Goal: Find specific page/section: Find specific page/section

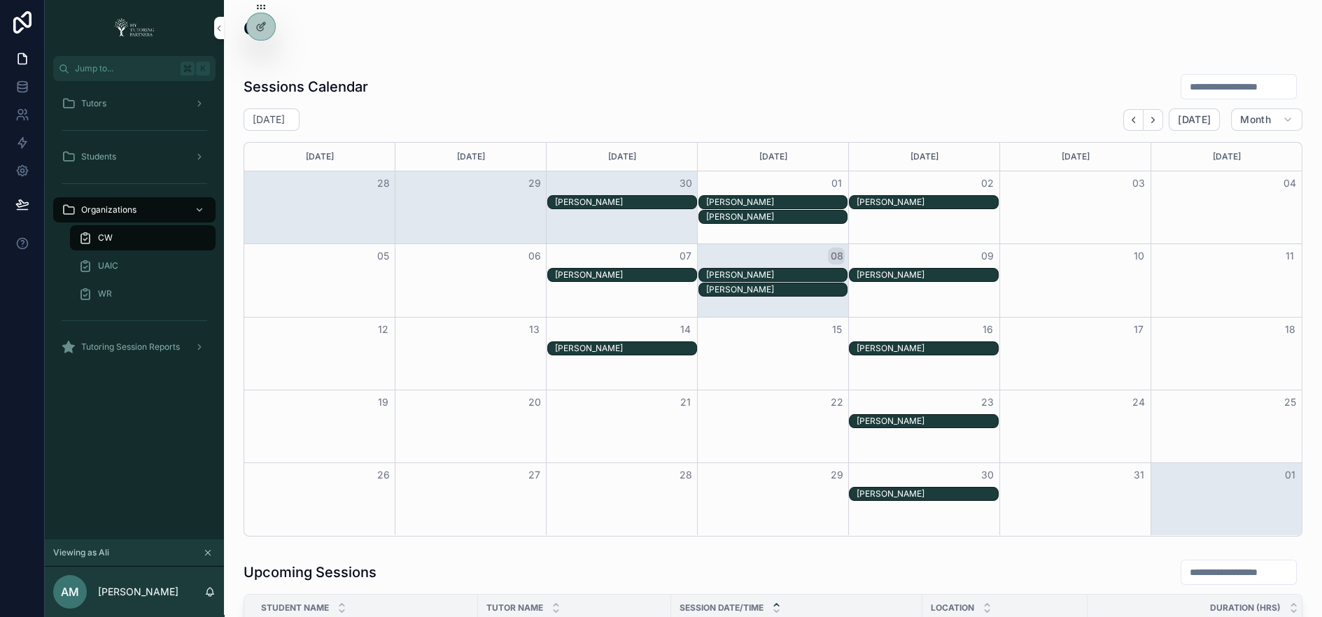
click at [0, 0] on icon at bounding box center [0, 0] width 0 height 0
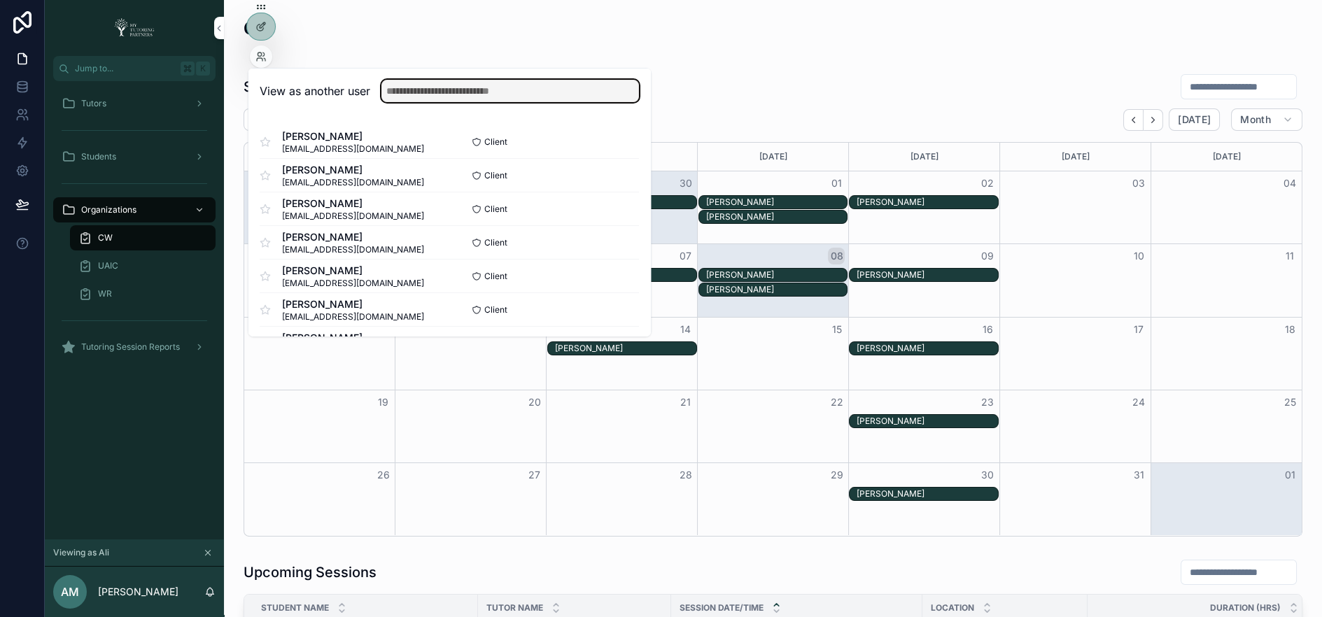
click at [484, 95] on input "text" at bounding box center [511, 91] width 258 height 22
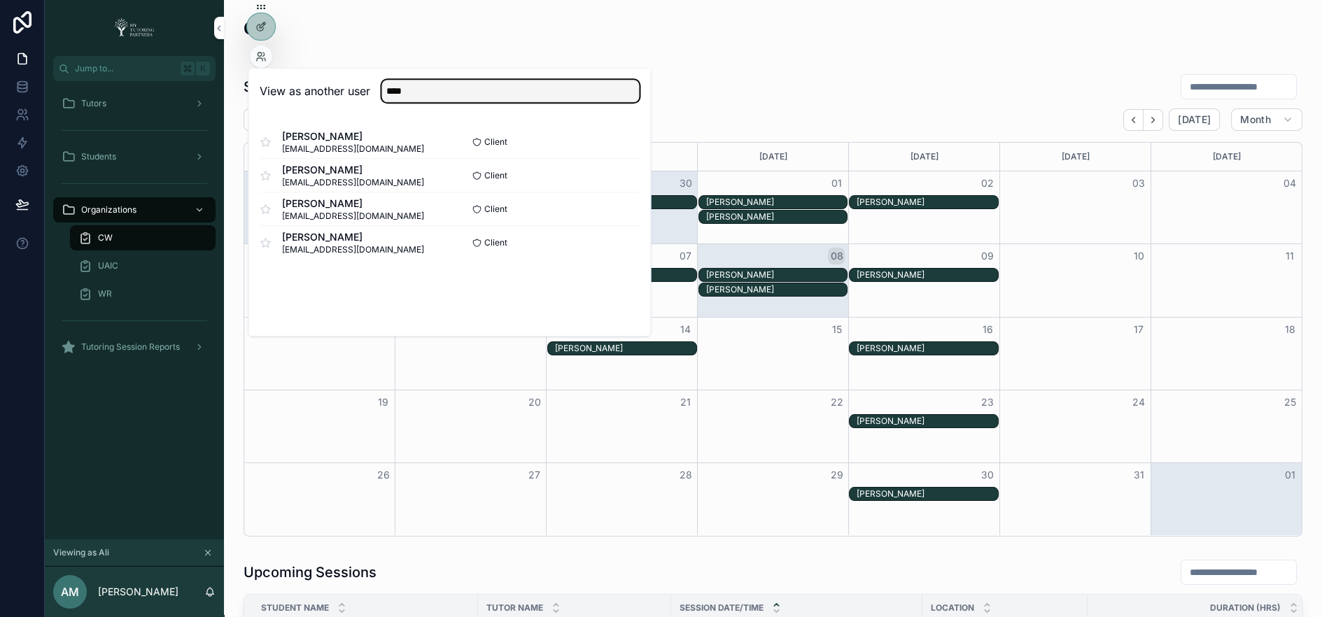
type input "****"
click at [0, 0] on button "Select" at bounding box center [0, 0] width 0 height 0
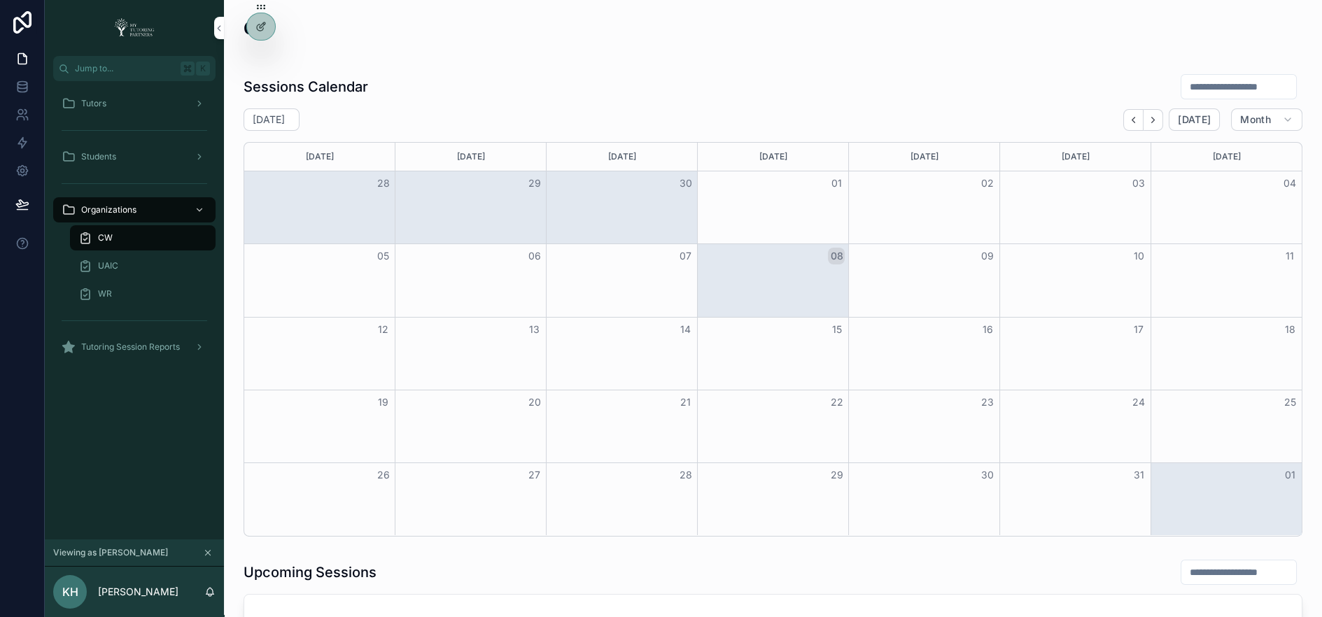
click at [0, 0] on icon at bounding box center [0, 0] width 0 height 0
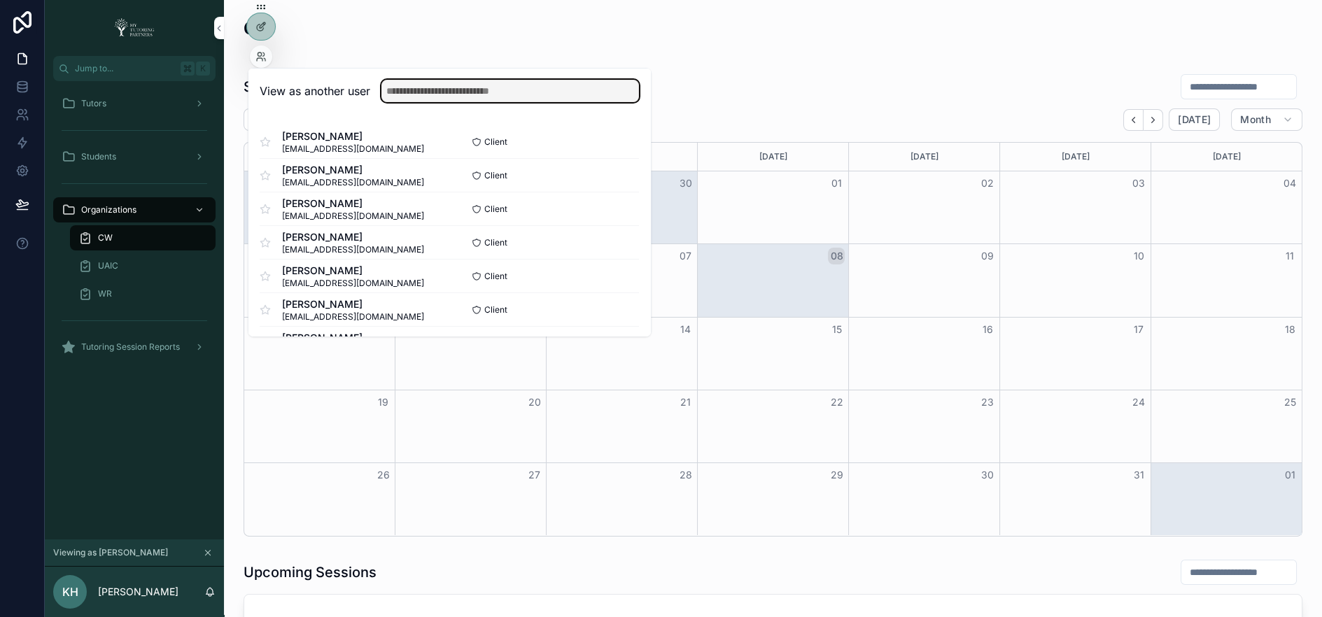
click at [413, 90] on input "text" at bounding box center [511, 91] width 258 height 22
click at [463, 32] on div "CW" at bounding box center [773, 34] width 1059 height 34
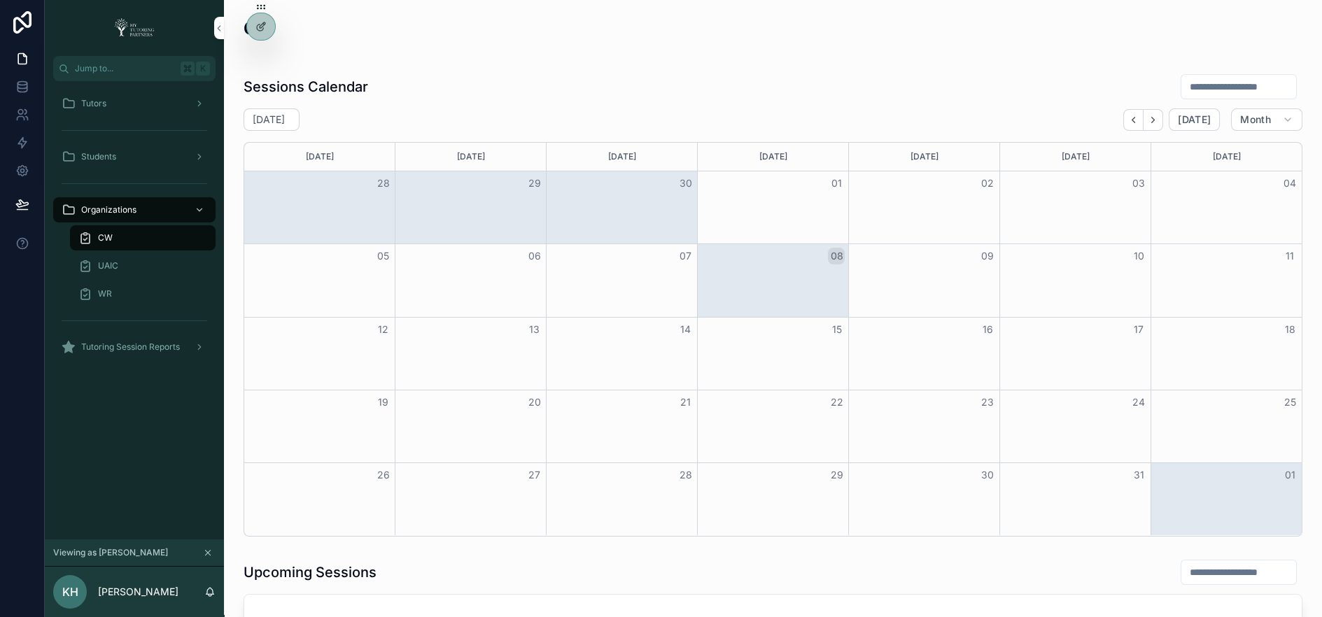
click at [164, 270] on div "UAIC" at bounding box center [142, 266] width 129 height 22
click at [197, 95] on div "scrollable content" at bounding box center [198, 103] width 18 height 22
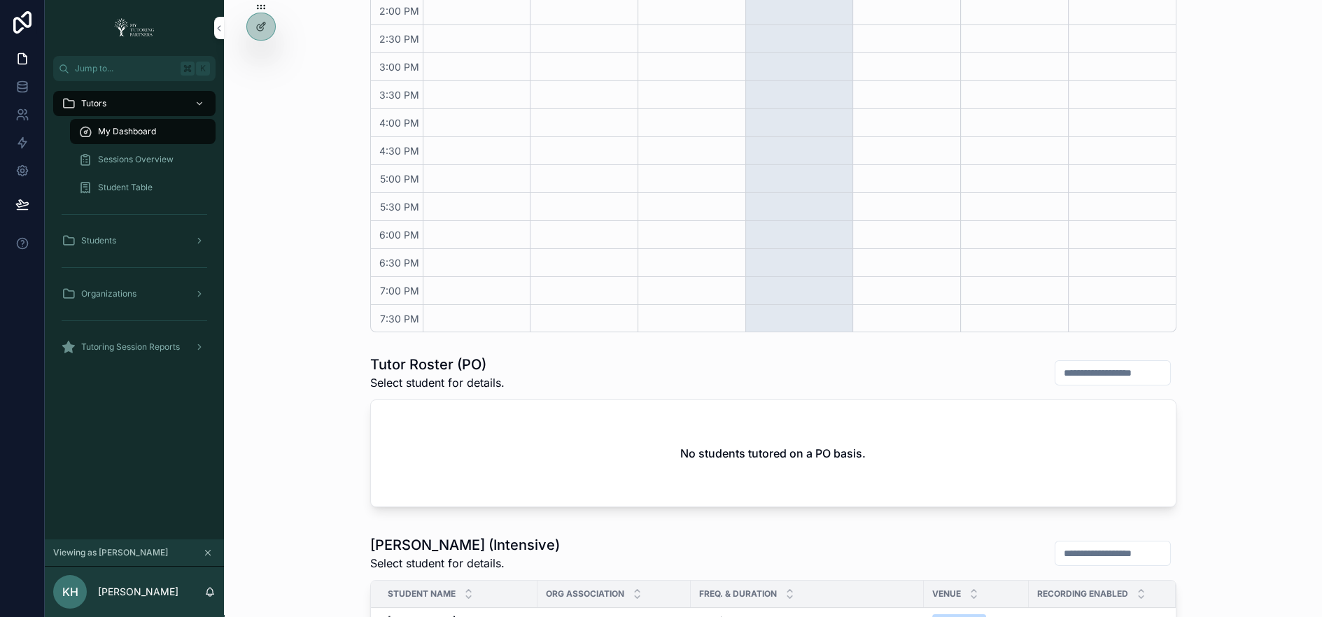
scroll to position [575, 0]
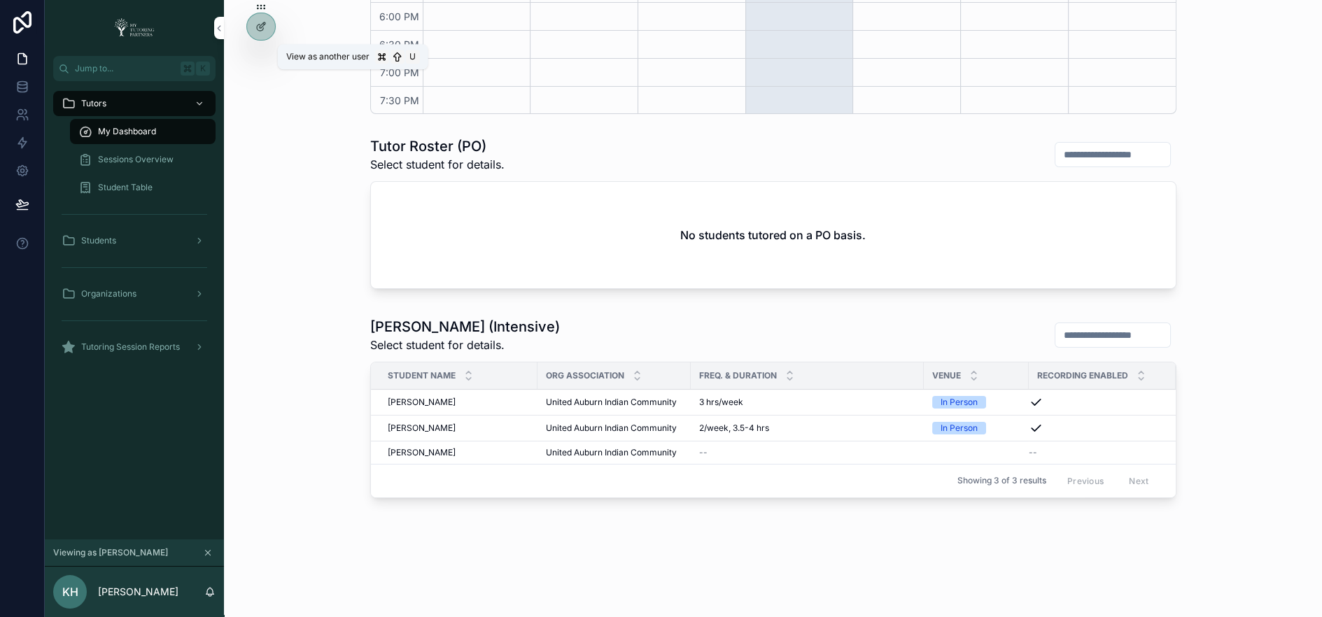
click at [0, 0] on icon at bounding box center [0, 0] width 0 height 0
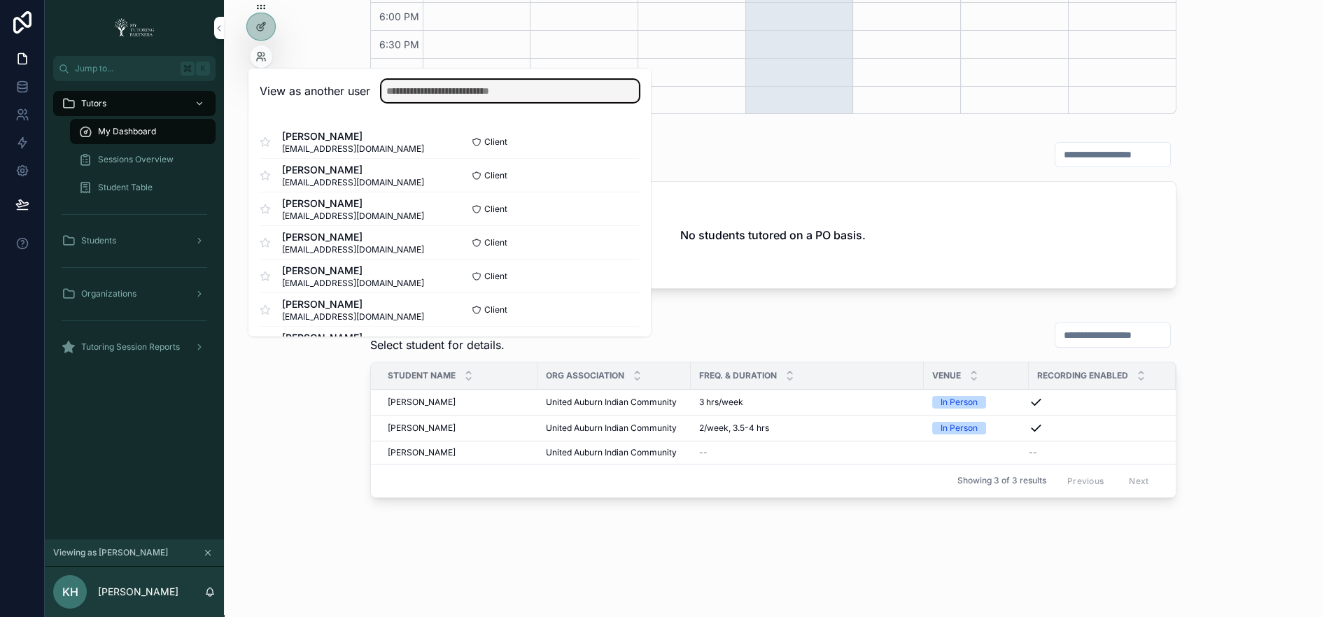
click at [445, 87] on input "text" at bounding box center [511, 91] width 258 height 22
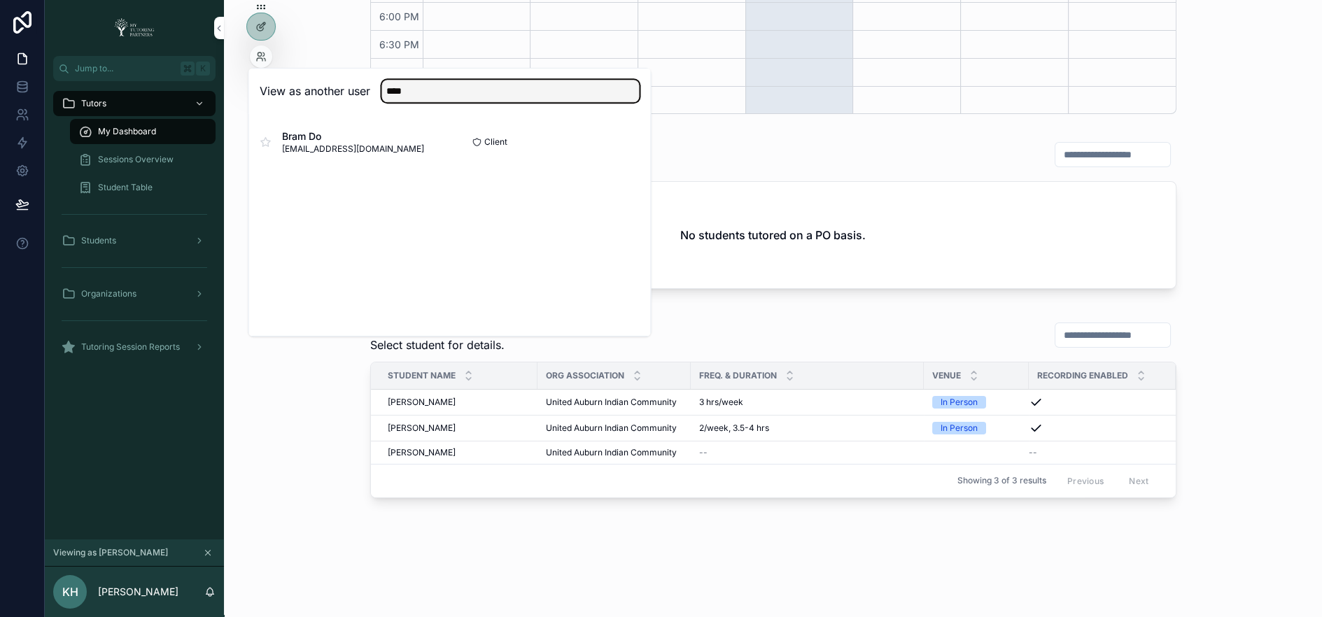
type input "****"
click at [0, 0] on button "Select" at bounding box center [0, 0] width 0 height 0
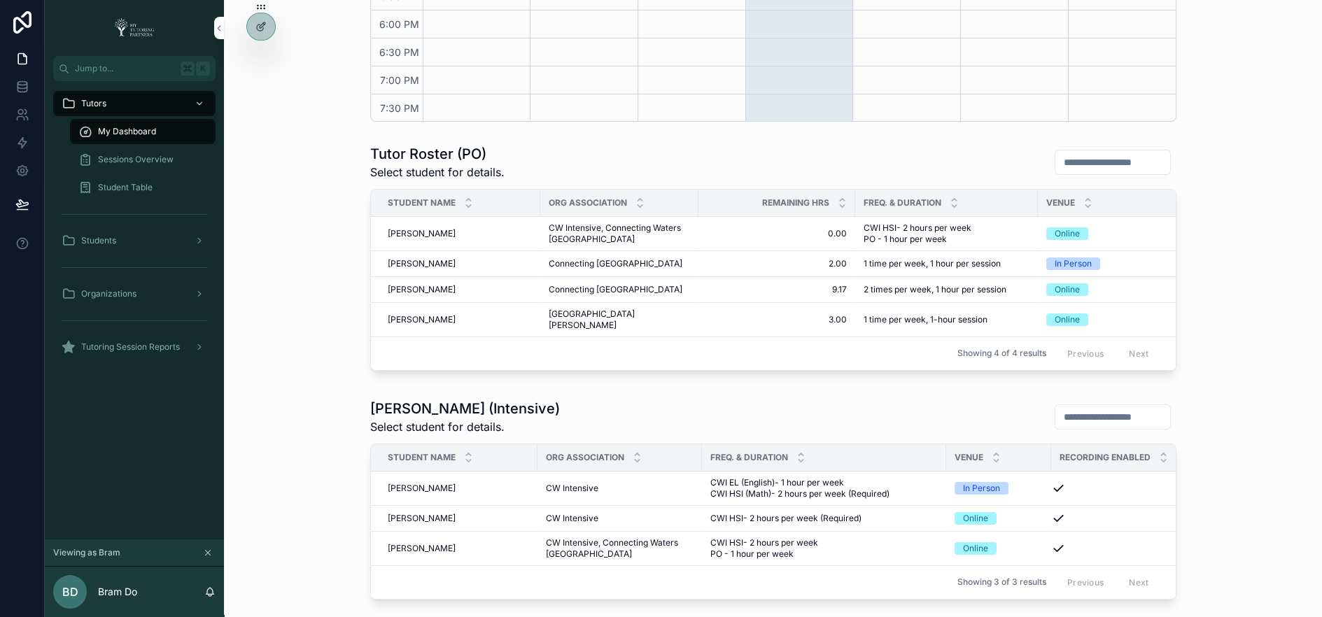
scroll to position [568, 0]
click at [442, 259] on span "[PERSON_NAME]" at bounding box center [422, 263] width 68 height 11
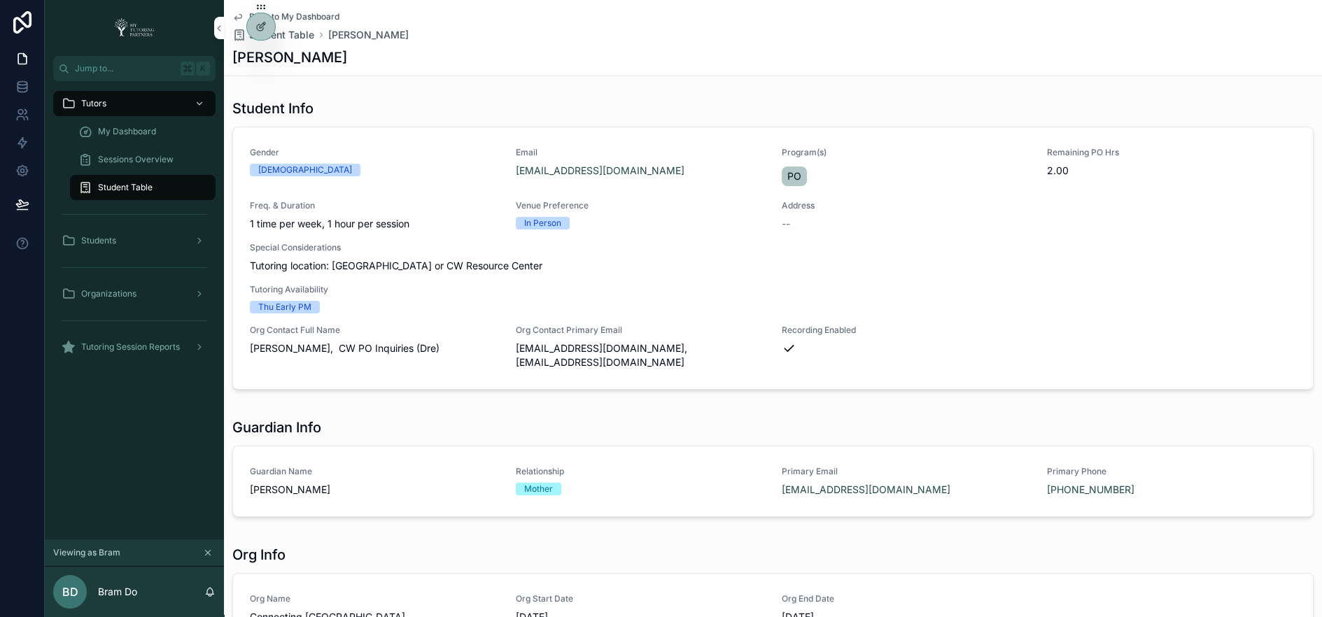
click at [0, 0] on icon at bounding box center [0, 0] width 0 height 0
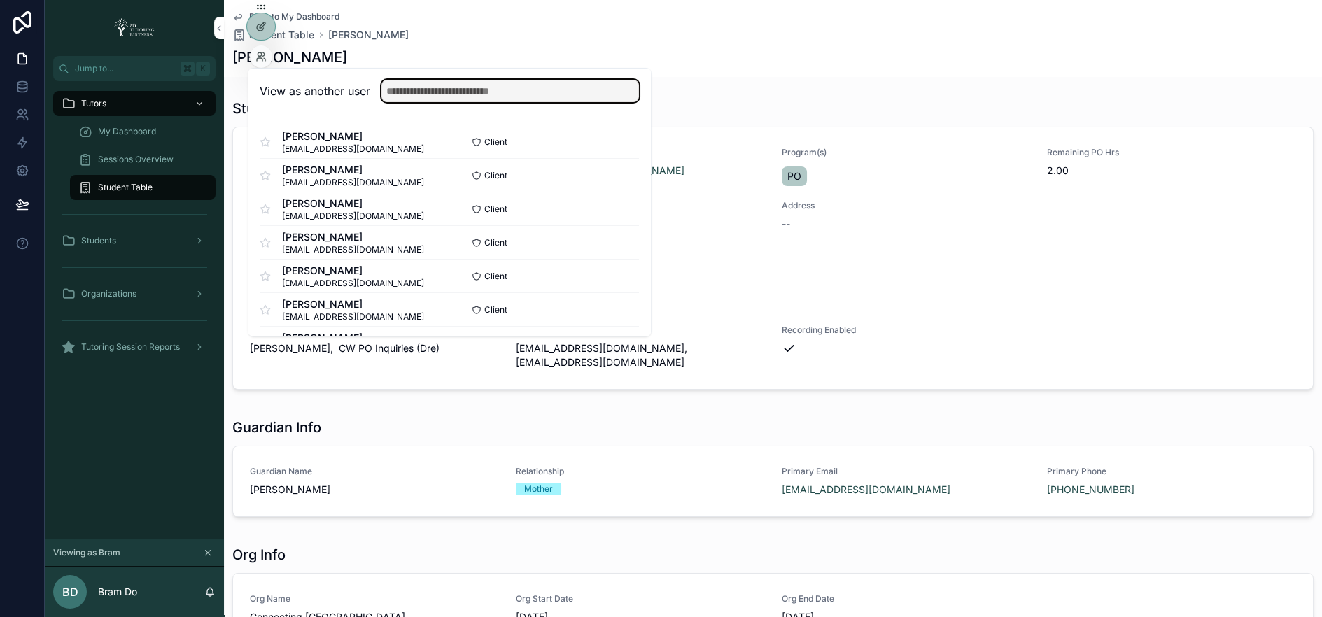
click at [424, 93] on input "text" at bounding box center [511, 91] width 258 height 22
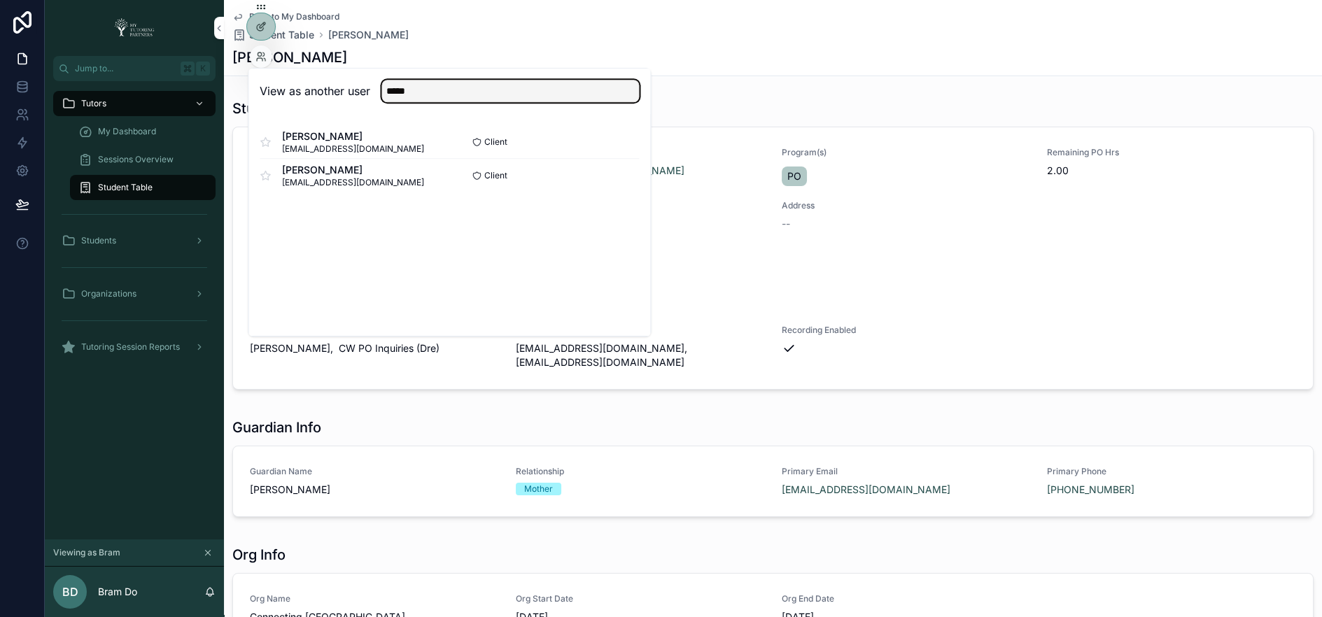
type input "*****"
click at [0, 0] on button "Select" at bounding box center [0, 0] width 0 height 0
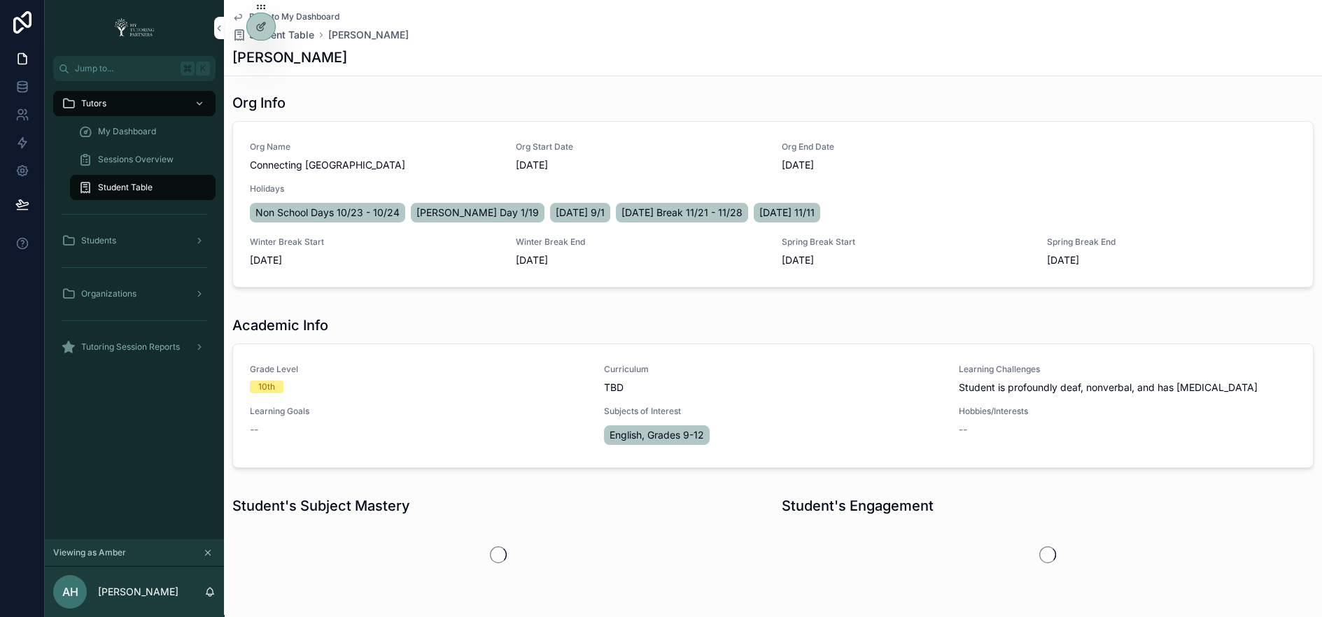
scroll to position [449, 0]
